Goal: Task Accomplishment & Management: Manage account settings

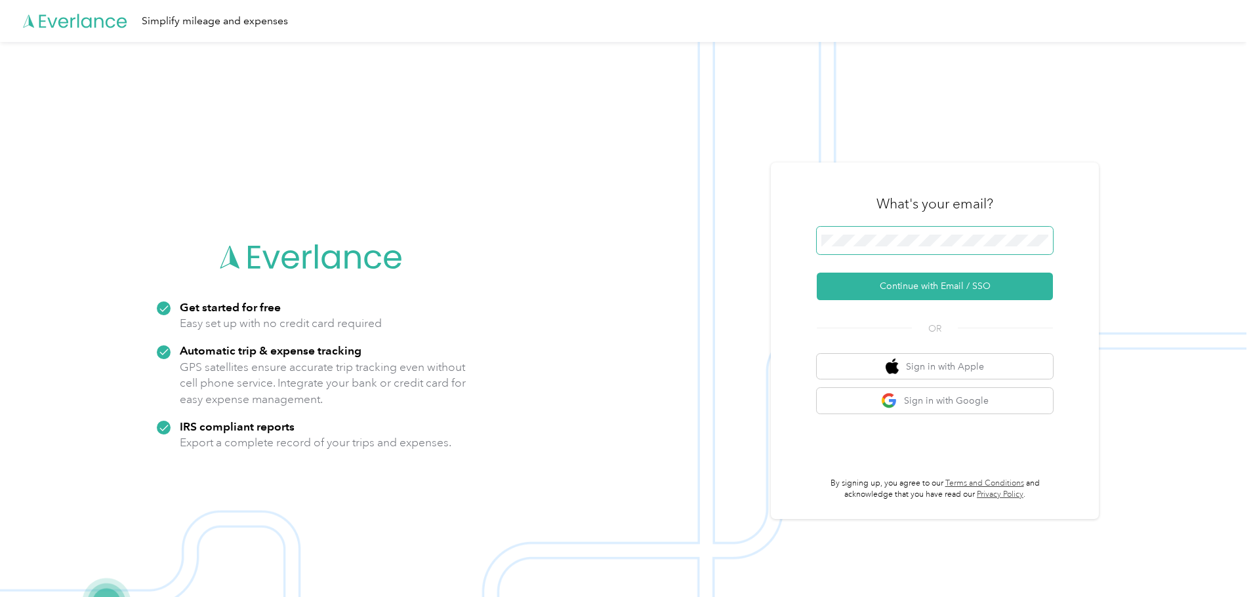
click at [874, 247] on span at bounding box center [935, 241] width 236 height 28
click at [916, 278] on button "Continue with Email / SSO" at bounding box center [935, 287] width 236 height 28
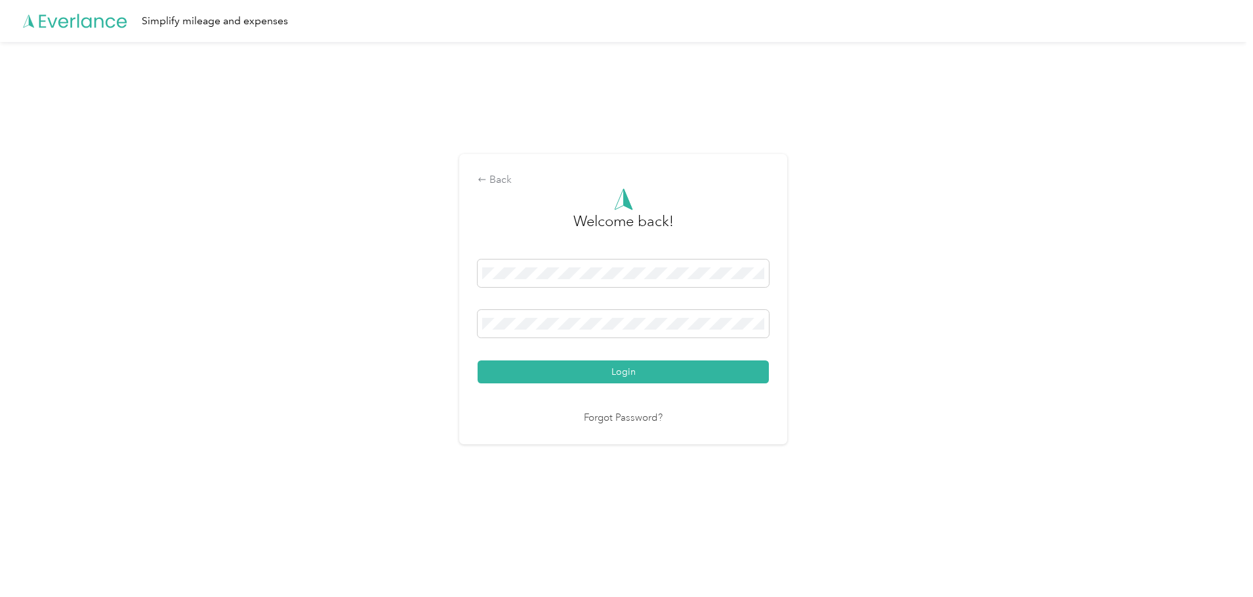
drag, startPoint x: 617, startPoint y: 317, endPoint x: 438, endPoint y: 327, distance: 179.3
click at [438, 327] on div "Back Welcome back! Login Forgot Password?" at bounding box center [623, 305] width 1246 height 526
click at [439, 313] on div "Back Welcome back! Login Forgot Password?" at bounding box center [623, 305] width 1246 height 526
click at [477, 361] on button "Login" at bounding box center [622, 372] width 291 height 23
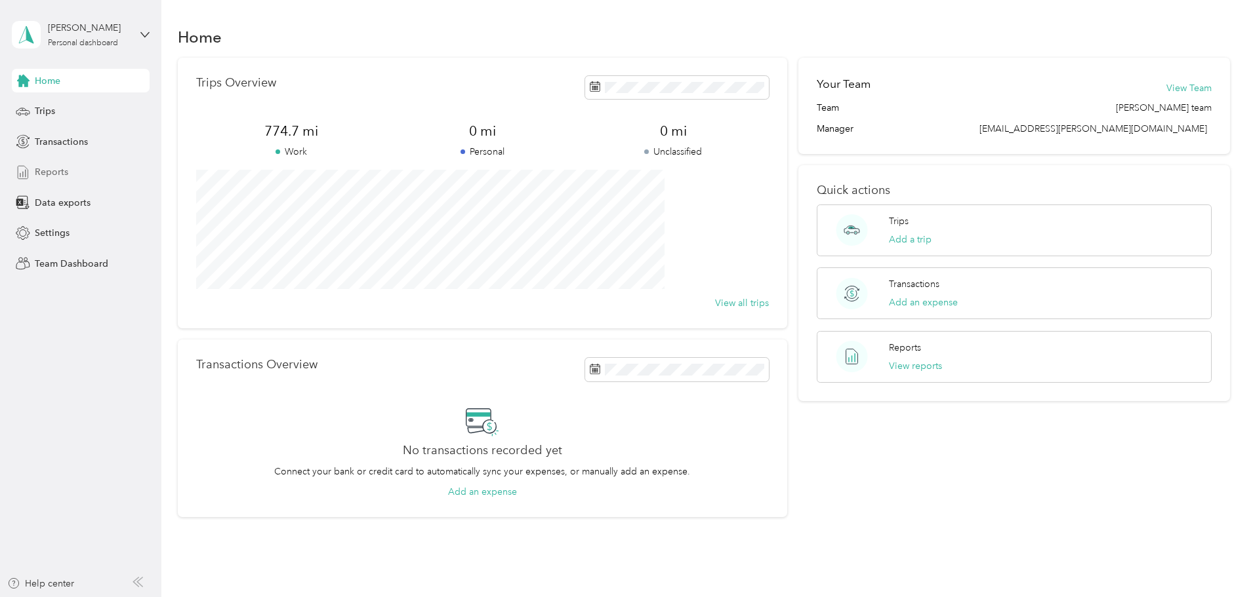
click at [44, 163] on div "Reports" at bounding box center [81, 173] width 138 height 24
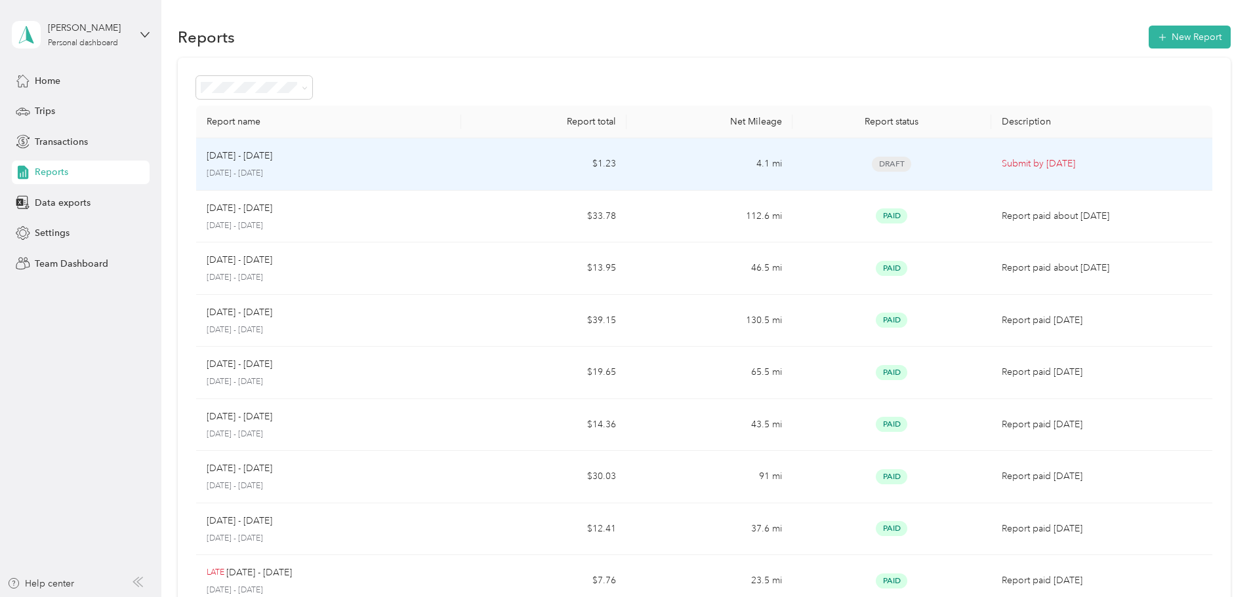
click at [525, 168] on td "$1.23" at bounding box center [543, 164] width 165 height 52
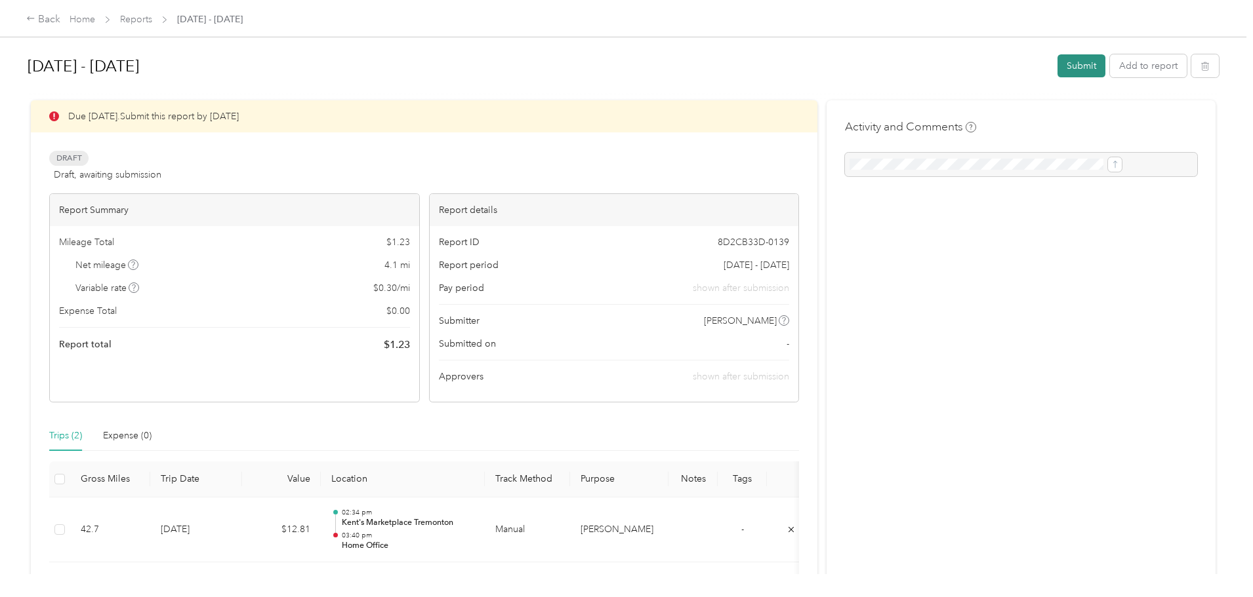
click at [1057, 69] on button "Submit" at bounding box center [1081, 65] width 48 height 23
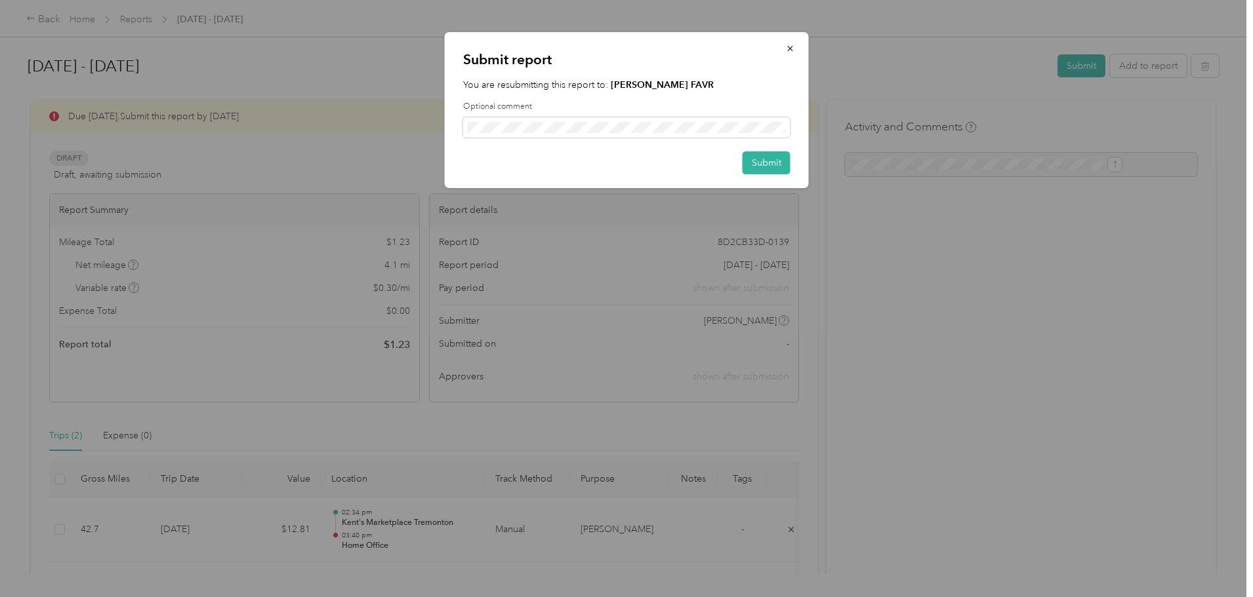
click at [649, 85] on strong "[PERSON_NAME] FAVR" at bounding box center [662, 84] width 103 height 11
click at [784, 49] on button "button" at bounding box center [791, 48] width 28 height 23
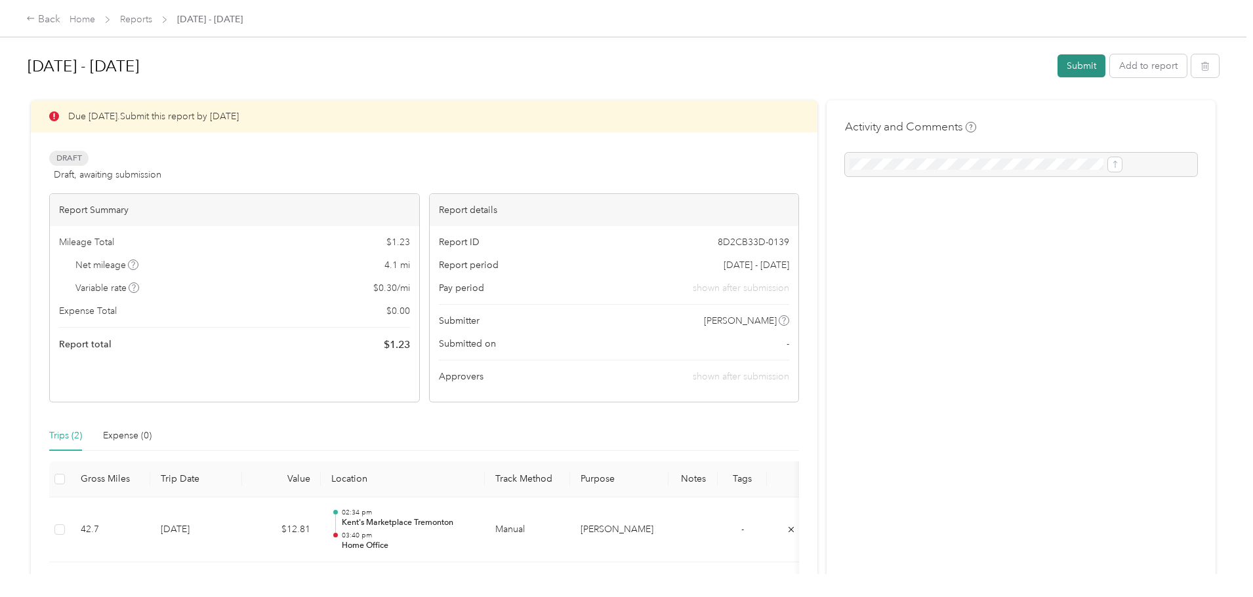
click at [1057, 62] on button "Submit" at bounding box center [1081, 65] width 48 height 23
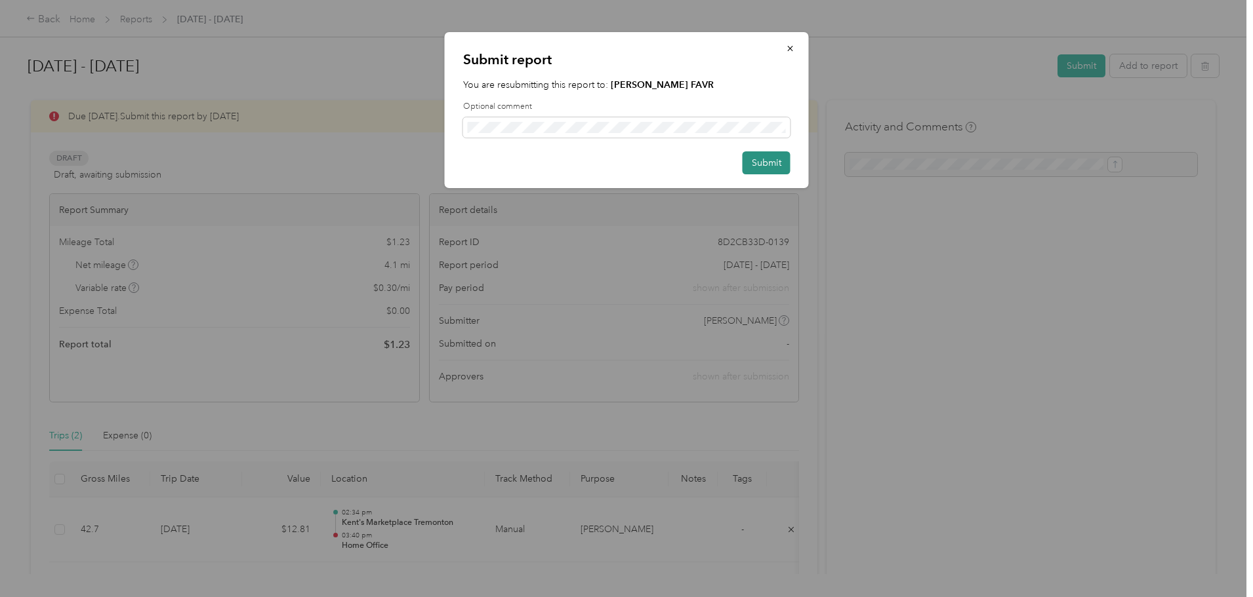
click at [755, 161] on button "Submit" at bounding box center [766, 163] width 48 height 23
